Goal: Transaction & Acquisition: Download file/media

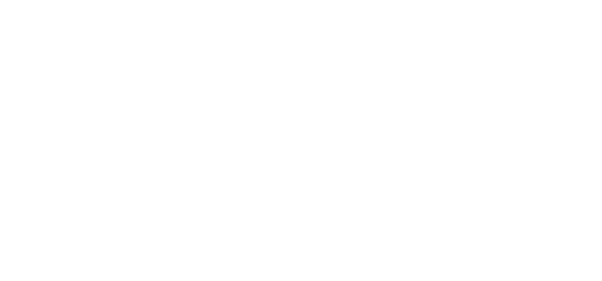
click at [463, 101] on html at bounding box center [299, 140] width 598 height 281
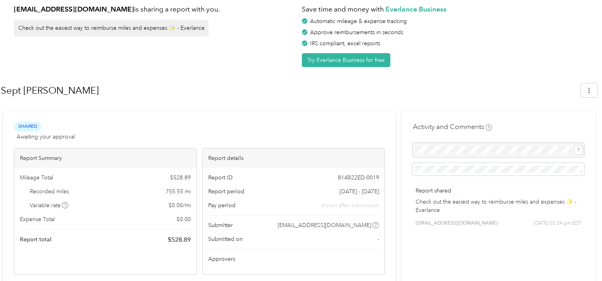
scroll to position [36, 0]
click at [589, 89] on button "button" at bounding box center [589, 91] width 17 height 14
click at [555, 124] on div "Download" at bounding box center [571, 128] width 44 height 8
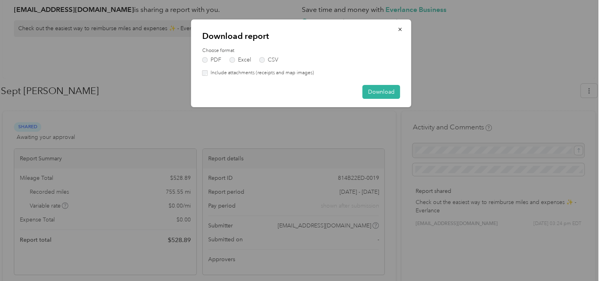
click at [230, 56] on div "Choose format PDF Excel CSV" at bounding box center [301, 54] width 198 height 15
click at [233, 61] on label "Excel" at bounding box center [240, 60] width 21 height 6
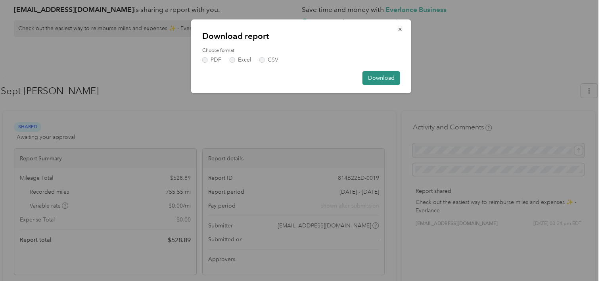
click at [377, 76] on button "Download" at bounding box center [382, 78] width 38 height 14
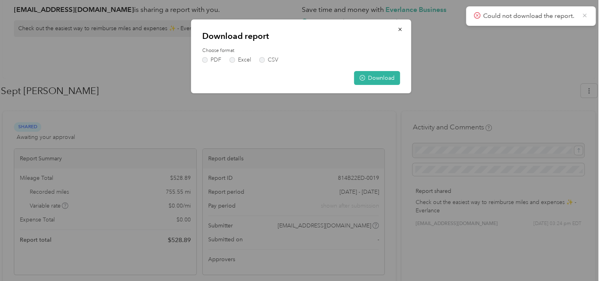
click at [586, 13] on icon at bounding box center [584, 15] width 6 height 7
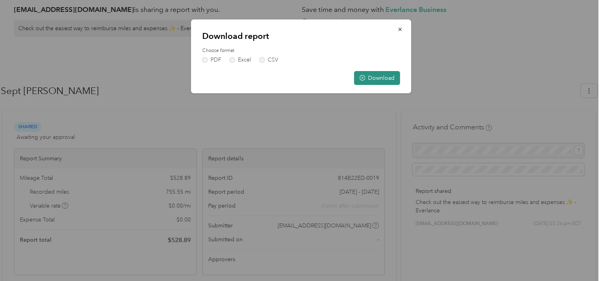
click at [369, 78] on button "Download" at bounding box center [377, 78] width 46 height 14
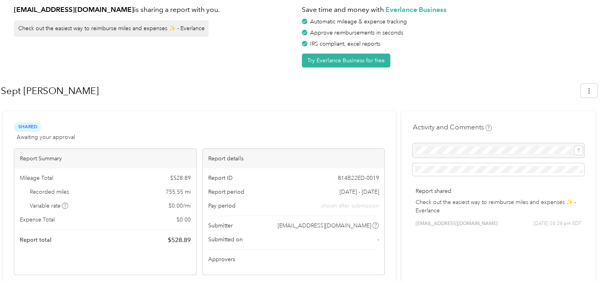
scroll to position [0, 0]
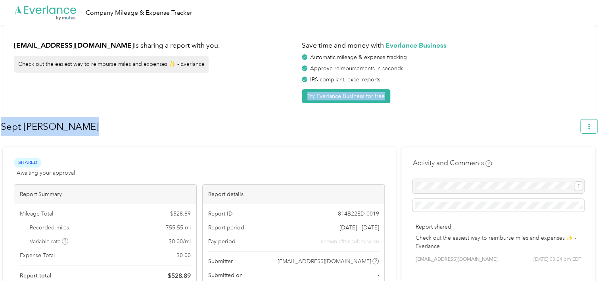
drag, startPoint x: 476, startPoint y: 267, endPoint x: 595, endPoint y: 128, distance: 182.8
drag, startPoint x: 595, startPoint y: 128, endPoint x: 587, endPoint y: 131, distance: 9.2
click at [587, 131] on button "button" at bounding box center [589, 126] width 17 height 14
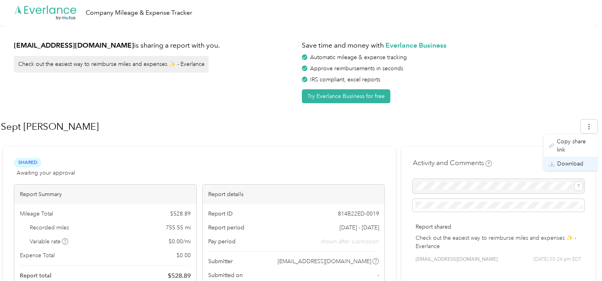
click at [573, 159] on span "Download" at bounding box center [570, 163] width 26 height 8
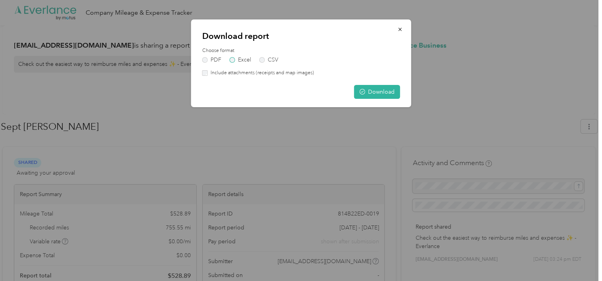
click at [241, 60] on label "Excel" at bounding box center [240, 60] width 21 height 6
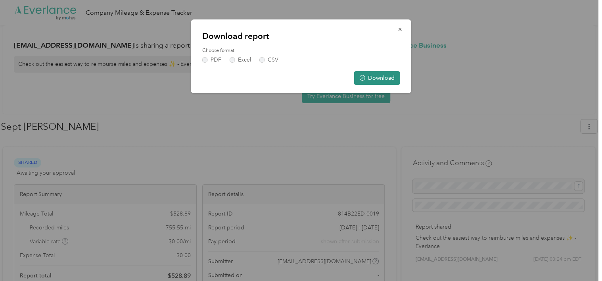
click at [371, 83] on button "Download" at bounding box center [377, 78] width 46 height 14
